Goal: Feedback & Contribution: Submit feedback/report problem

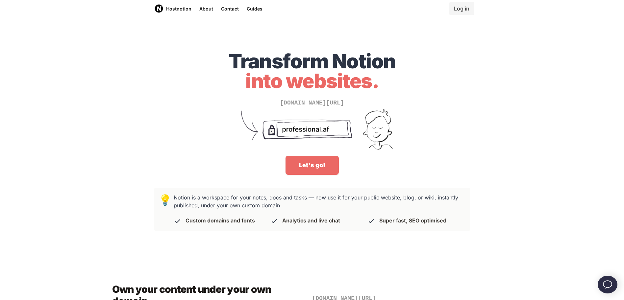
click at [307, 168] on link "Let's go!" at bounding box center [311, 165] width 53 height 19
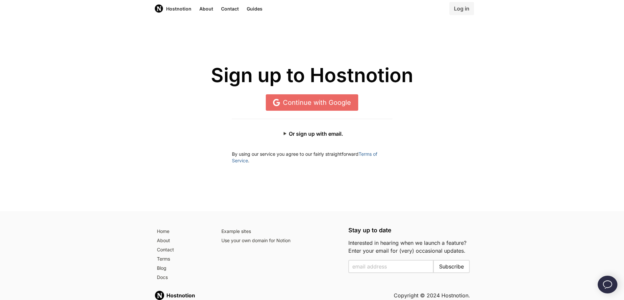
click at [307, 91] on div "Sign up to Hostnotion Continue with Google" at bounding box center [312, 87] width 316 height 46
click at [307, 103] on link "Continue with Google" at bounding box center [312, 102] width 92 height 16
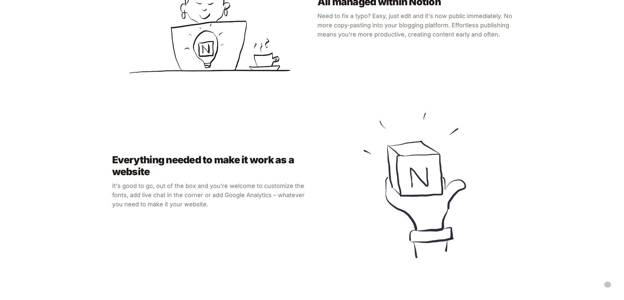
scroll to position [839, 0]
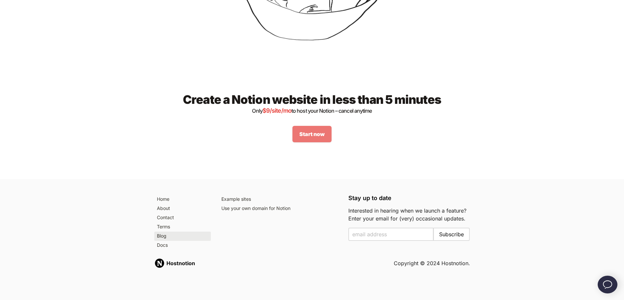
click at [166, 237] on link "Blog" at bounding box center [182, 236] width 57 height 9
click at [172, 217] on link "Contact" at bounding box center [182, 217] width 57 height 9
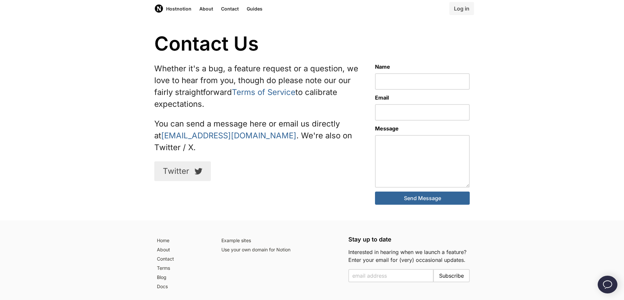
click at [187, 161] on link "Twitter" at bounding box center [182, 171] width 57 height 20
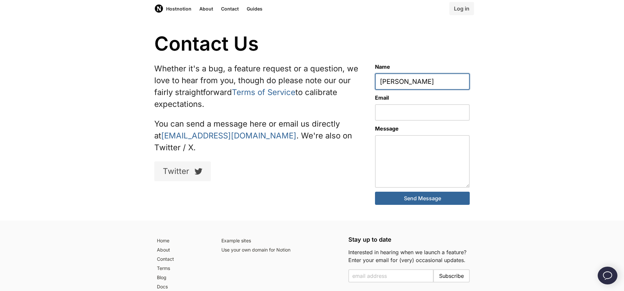
type input "Yuri"
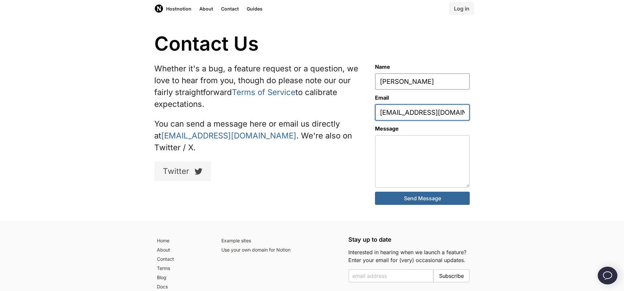
type input "y.posix@gmail.com"
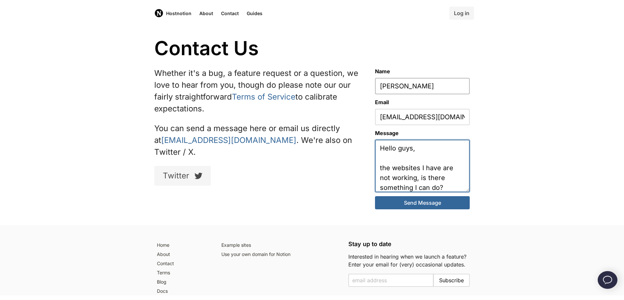
scroll to position [11, 0]
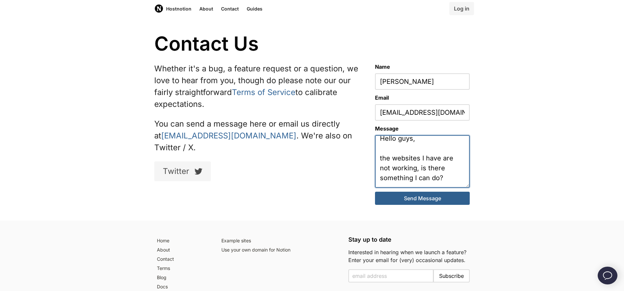
type textarea "Hello guys, the websites I have are not working, is there something I can do?"
click at [438, 196] on button "Send Message" at bounding box center [422, 198] width 95 height 13
